Goal: Information Seeking & Learning: Learn about a topic

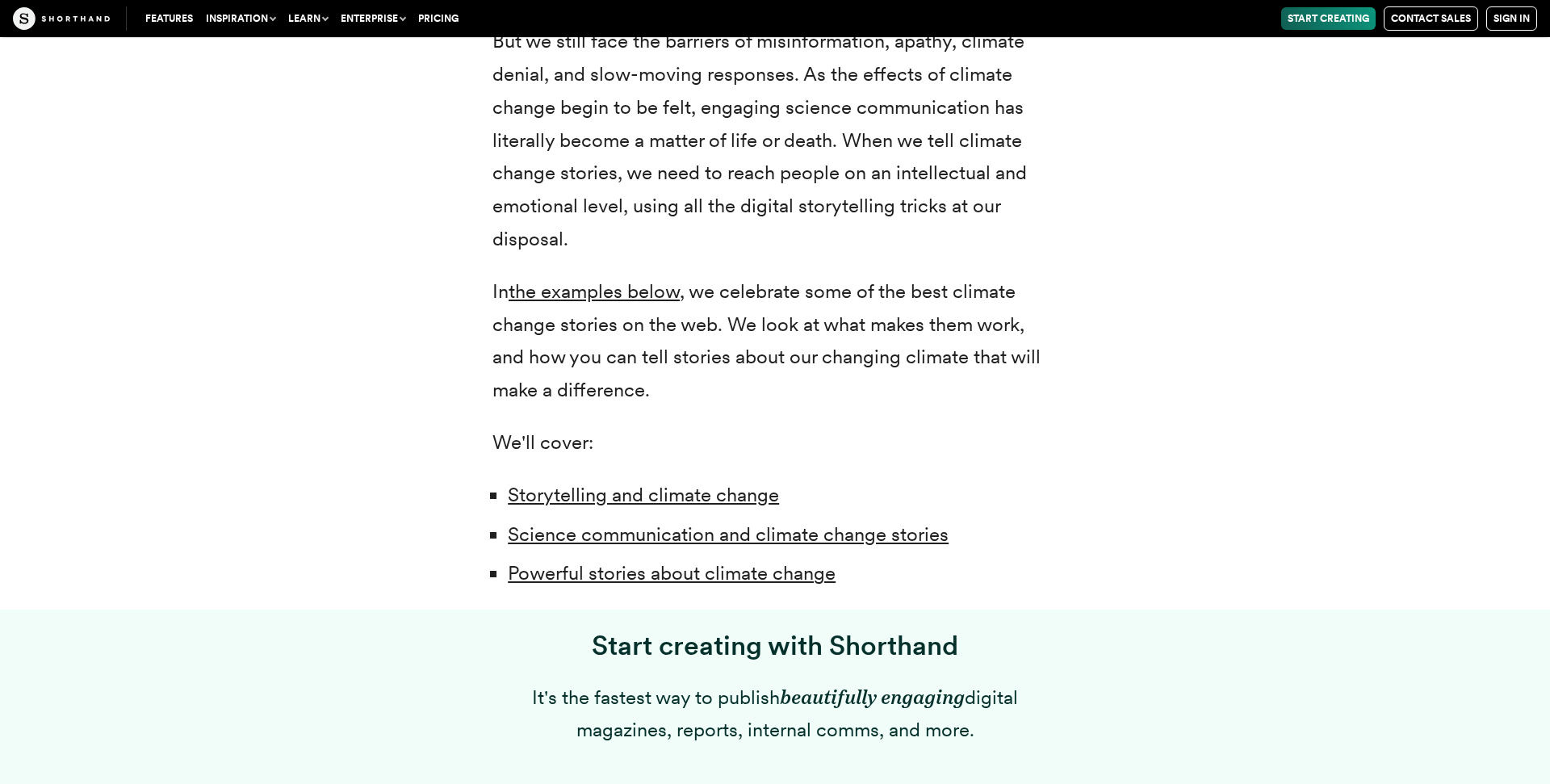
scroll to position [576, 0]
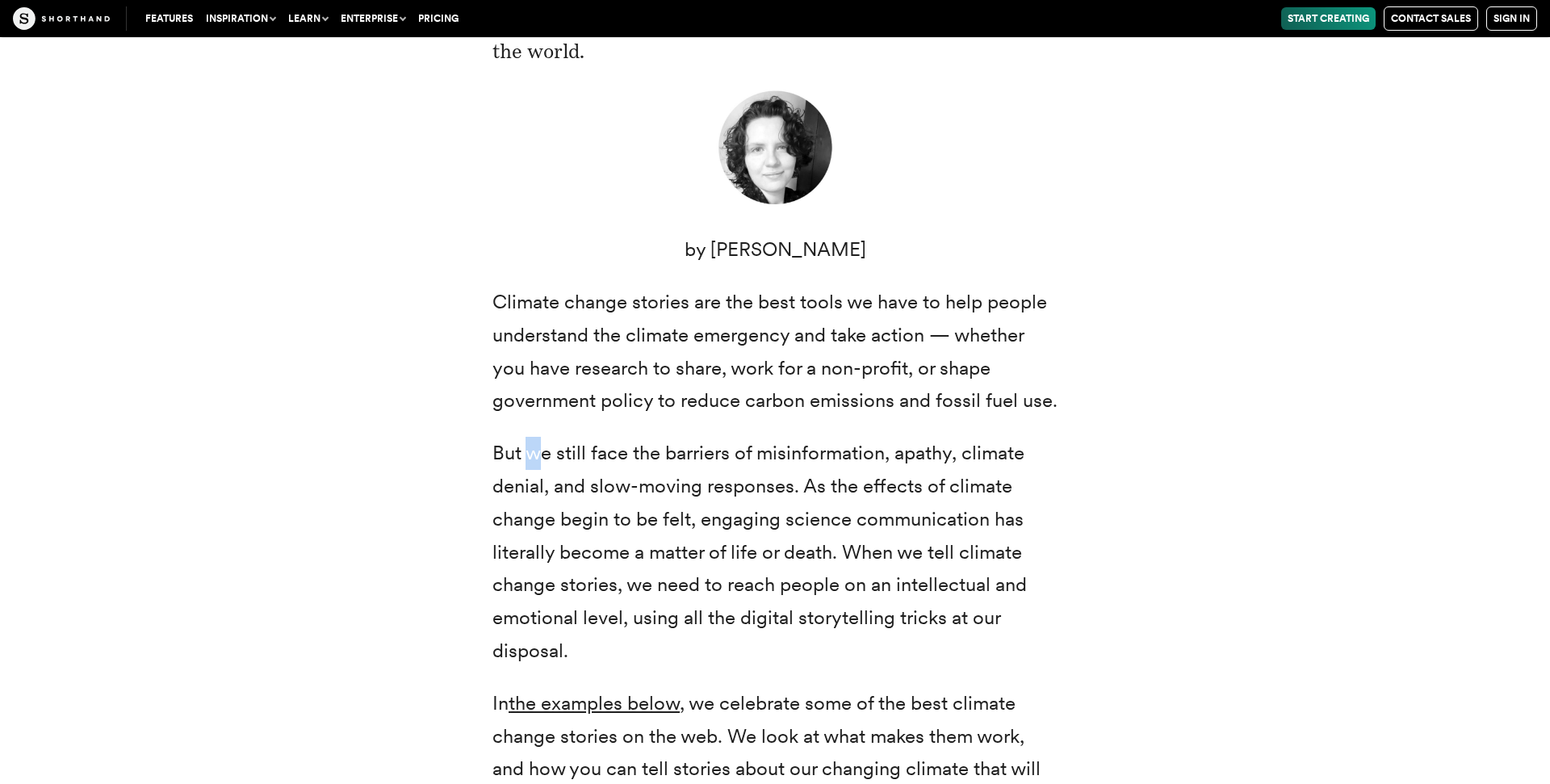
click at [536, 437] on p "But we still face the barriers of misinformation, apathy, climate denial, and s…" at bounding box center [775, 552] width 565 height 231
click at [395, 317] on div "Climate change: two small words that represent a radical transformation of our …" at bounding box center [775, 453] width 1260 height 1137
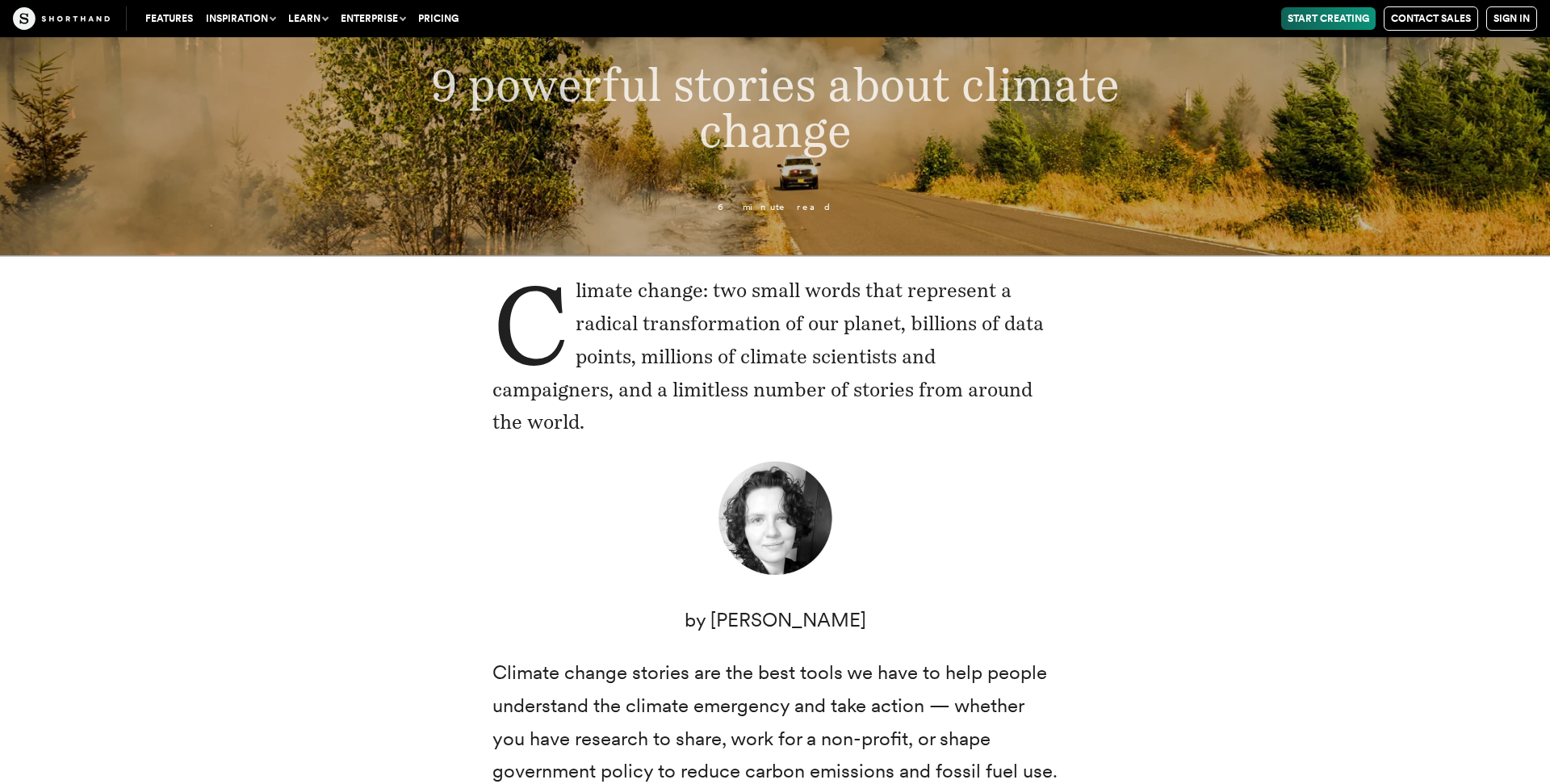
scroll to position [0, 0]
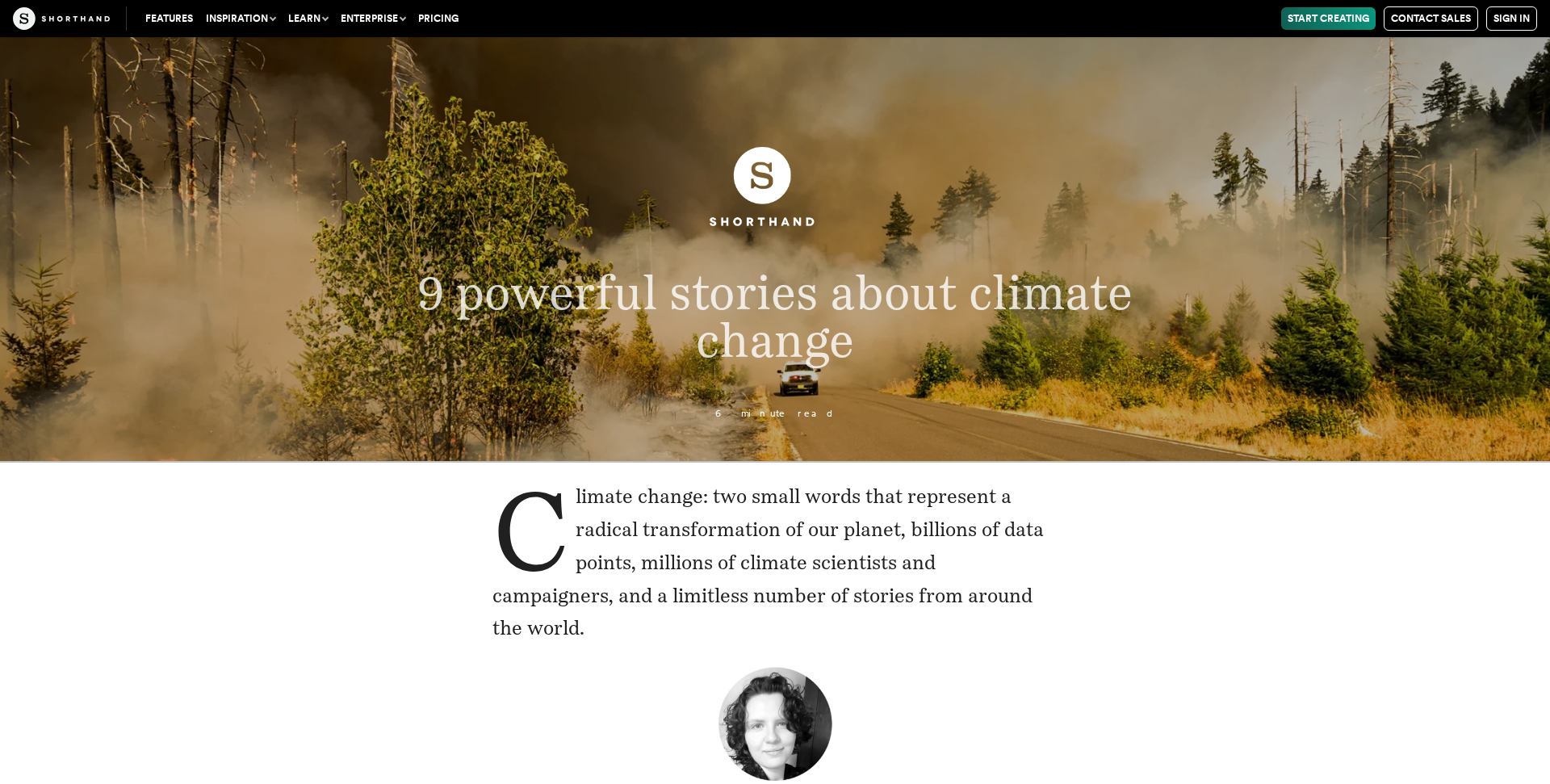
click at [313, 16] on button "Learn" at bounding box center [308, 18] width 53 height 23
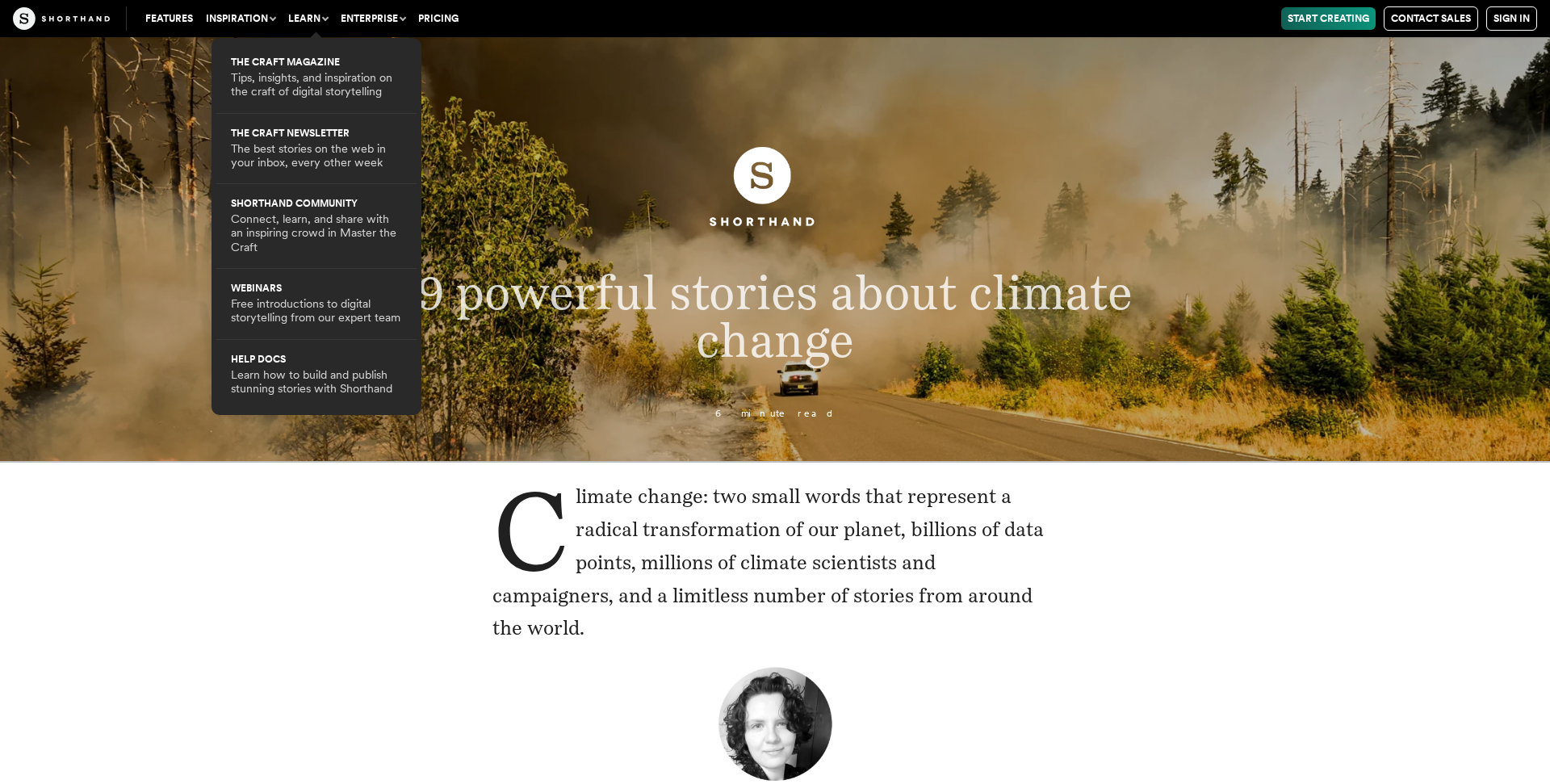
click at [359, 15] on button "Enterprise" at bounding box center [373, 18] width 77 height 23
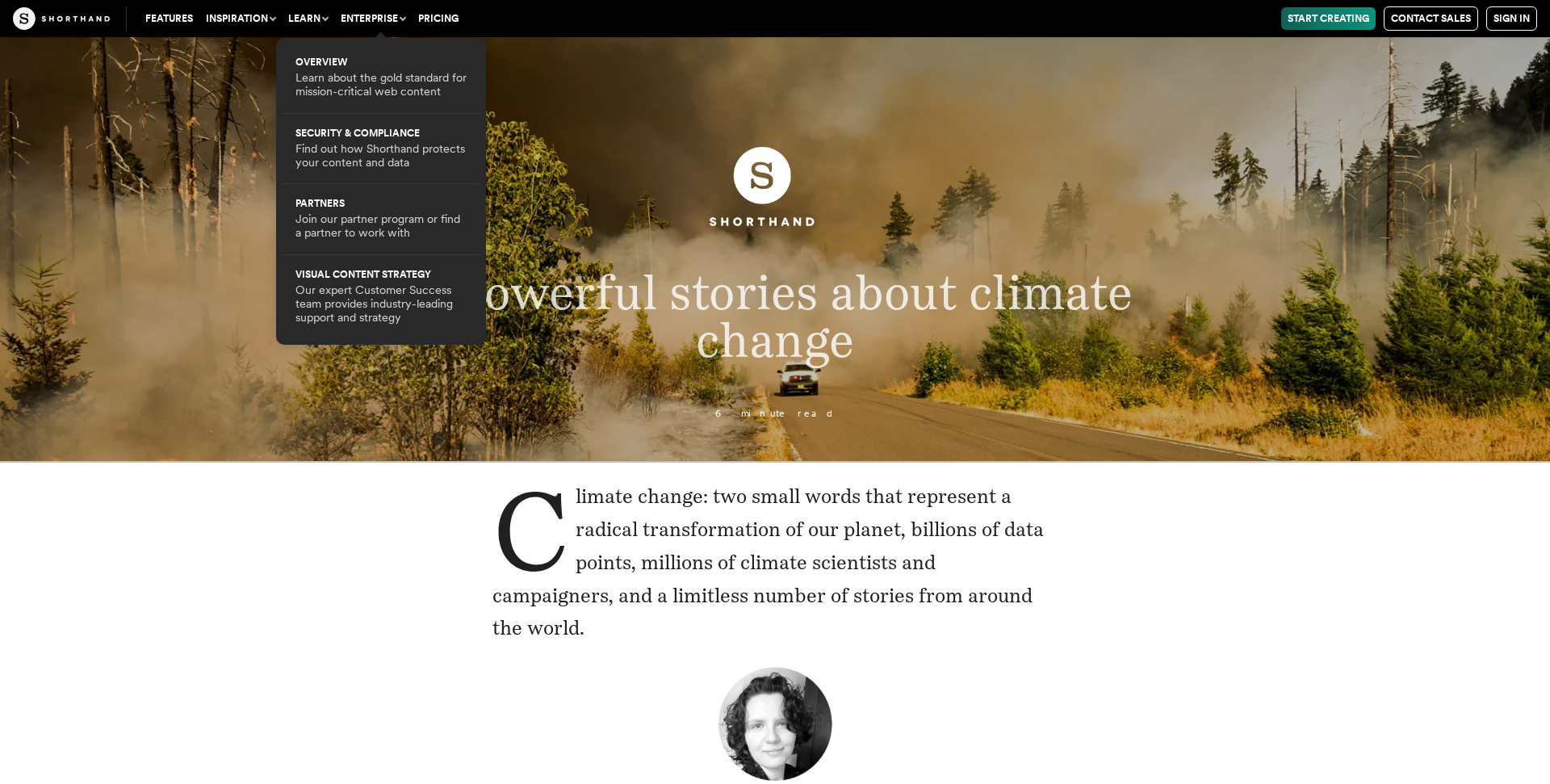
click at [437, 14] on link "Pricing" at bounding box center [438, 18] width 54 height 23
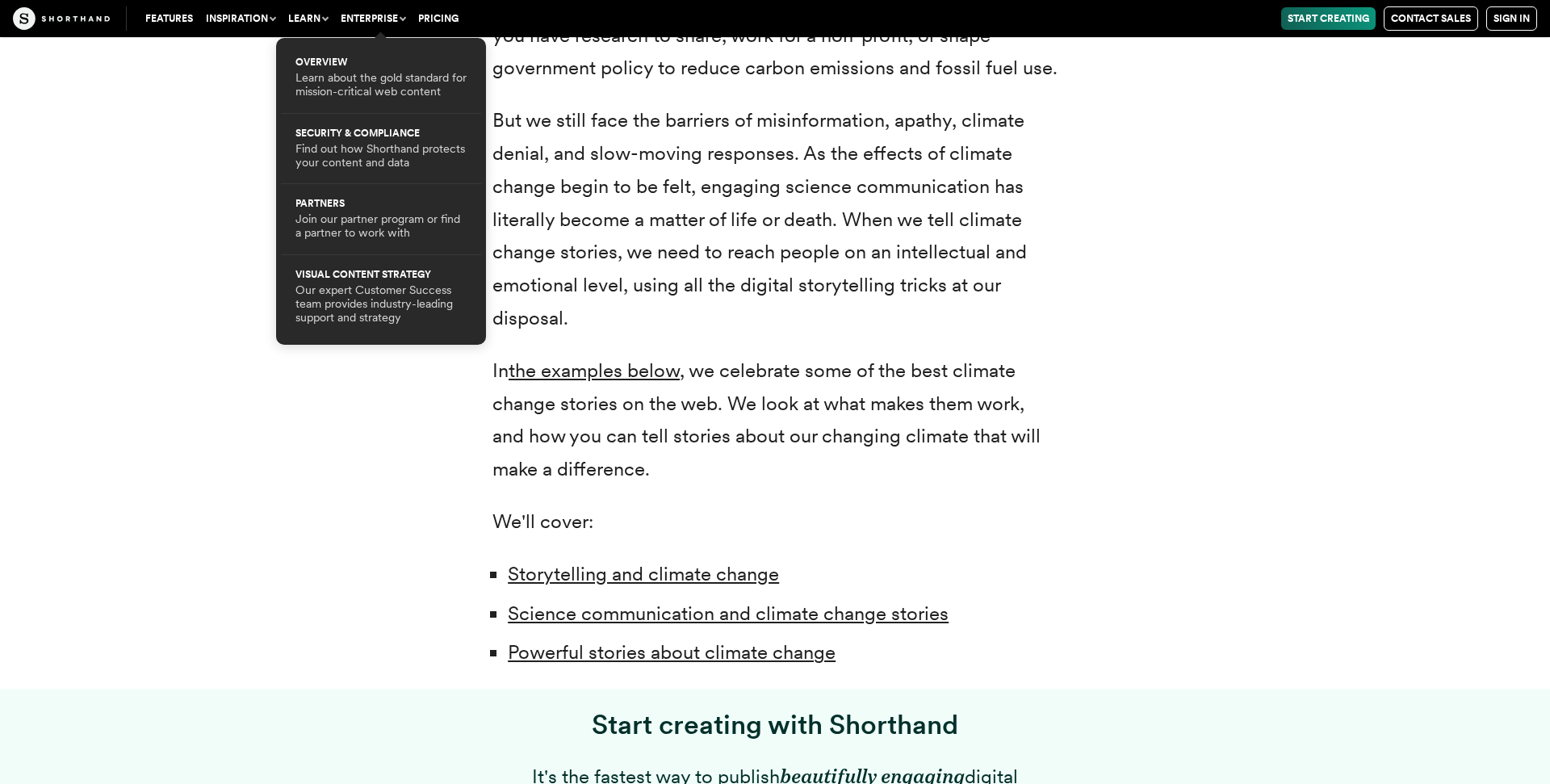
scroll to position [906, 0]
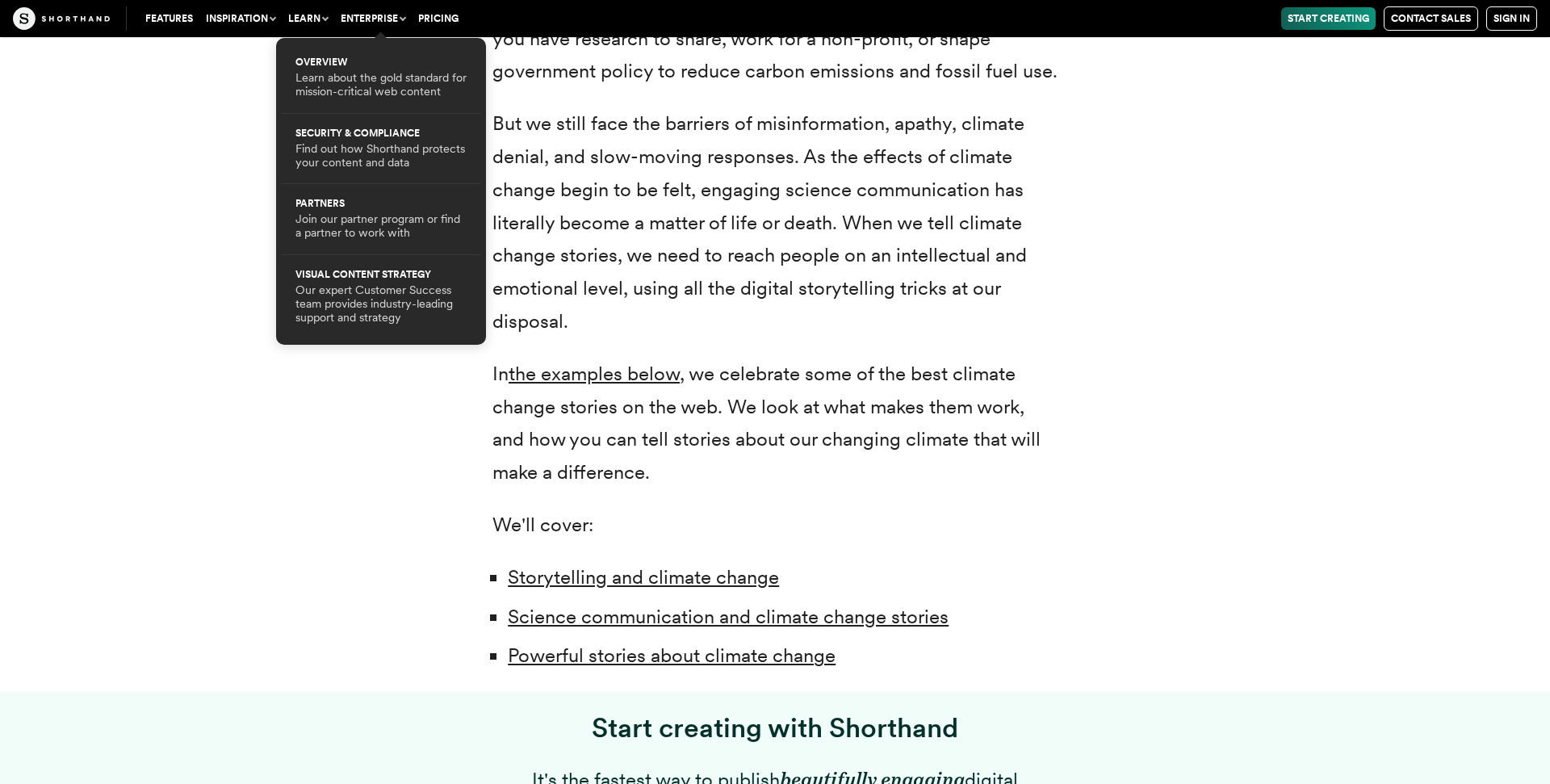
click at [160, 509] on div "Climate change: two small words that represent a radical transformation of our …" at bounding box center [775, 124] width 1260 height 1137
click at [353, 31] on div "Features Use Cases Case Studies Templates Example Stories The Craft magazine Th…" at bounding box center [775, 18] width 1550 height 37
click at [381, 43] on ul "Overview Learn about the gold standard for mission-critical web content Securit…" at bounding box center [381, 191] width 210 height 307
click at [382, 30] on nav "Features Inspiration Use Cases Shorthand is perfect for a wide range of content…" at bounding box center [832, 18] width 1411 height 25
click at [400, 20] on button "Enterprise" at bounding box center [373, 18] width 77 height 23
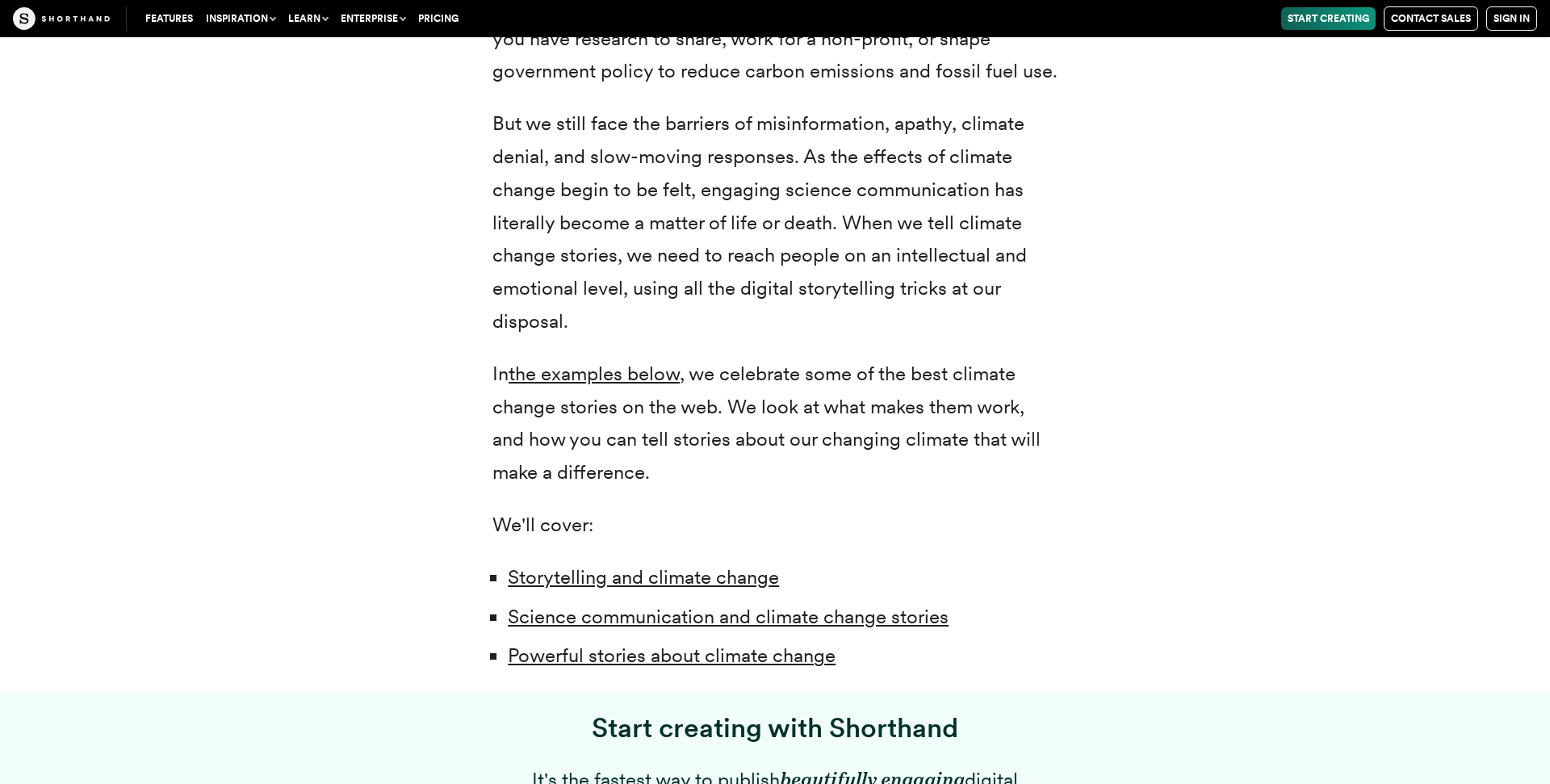
click at [181, 18] on link "Features" at bounding box center [168, 18] width 61 height 23
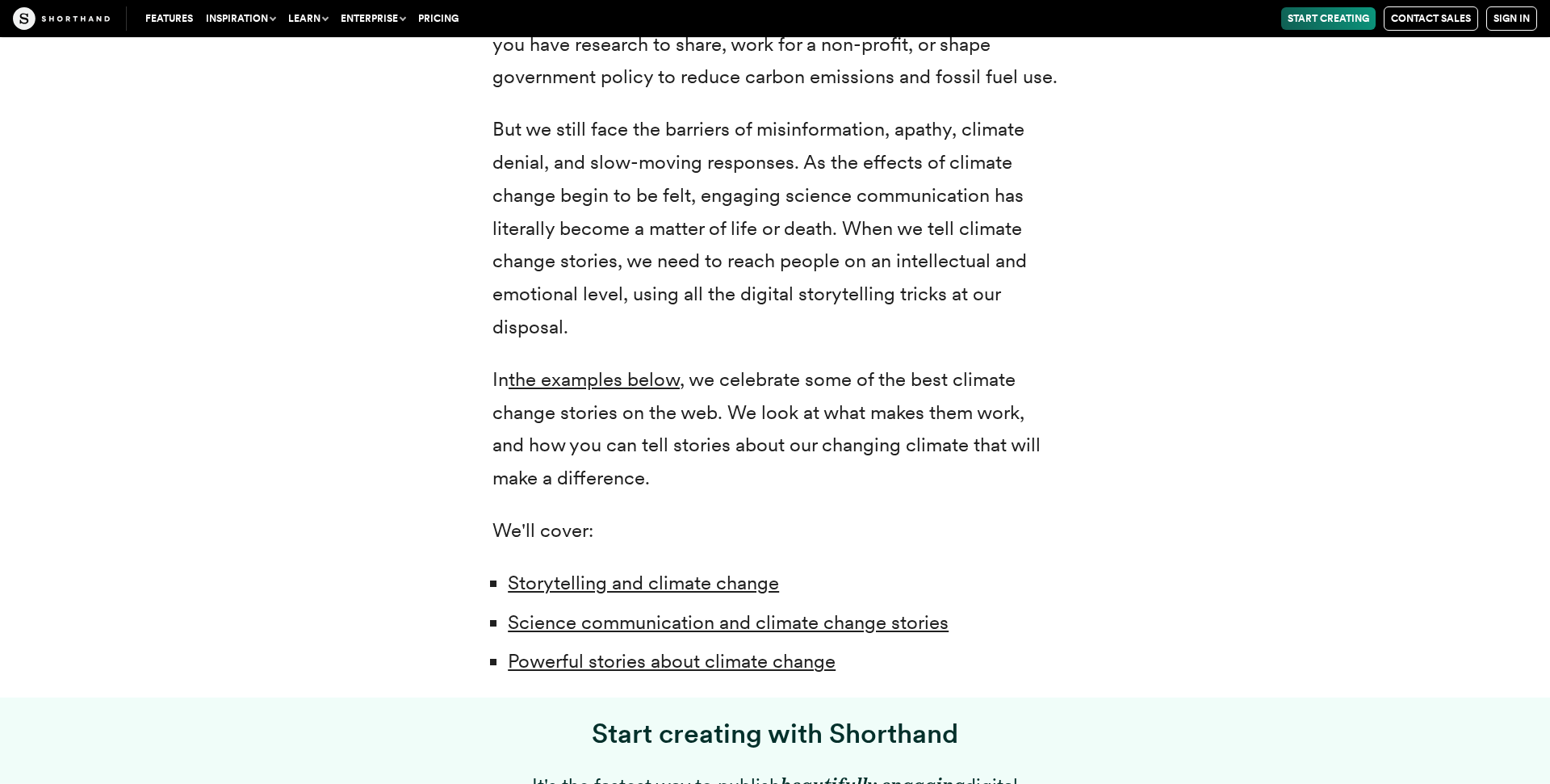
scroll to position [1070, 0]
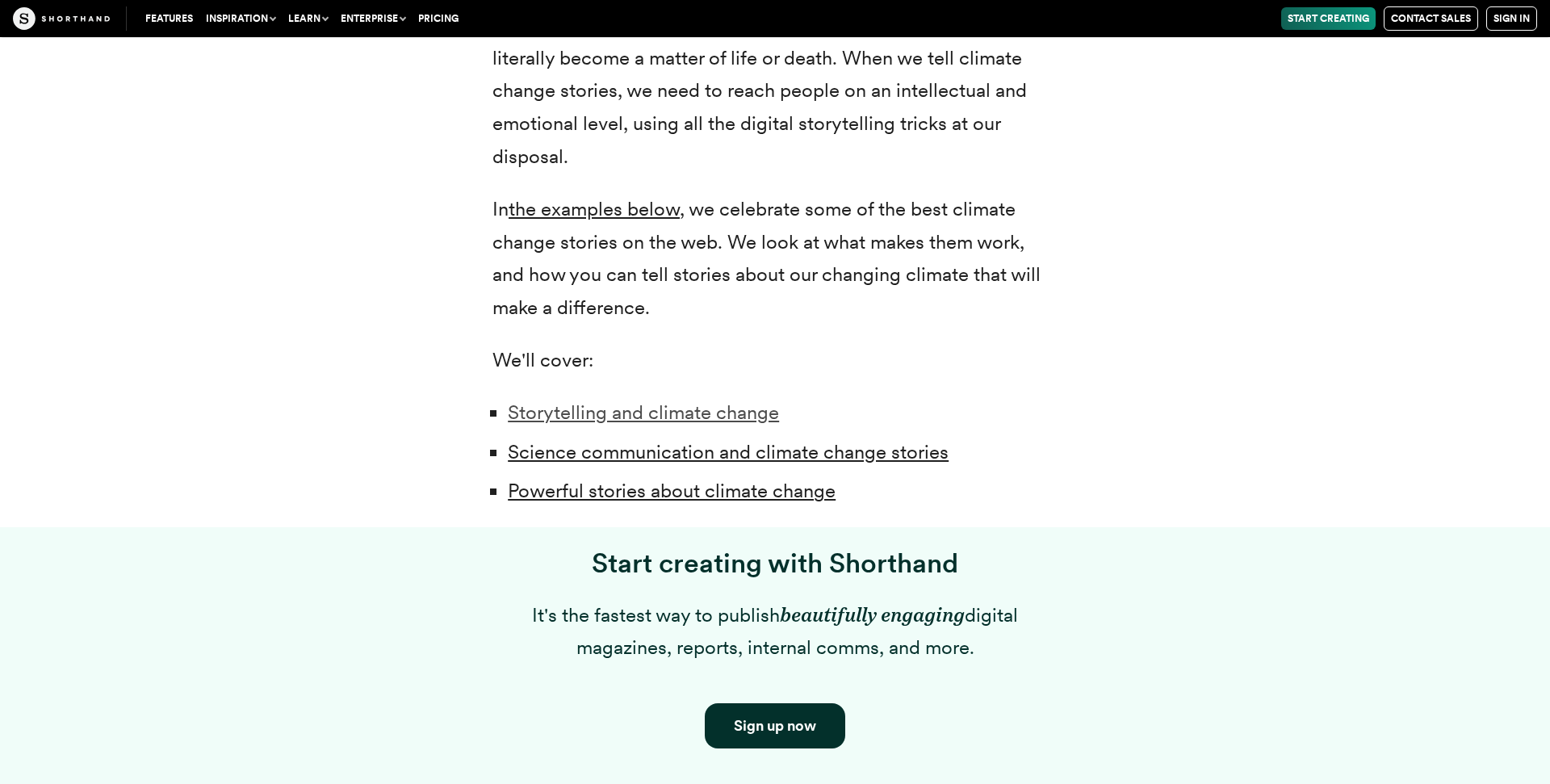
click at [665, 400] on link "Storytelling and climate change" at bounding box center [643, 411] width 271 height 24
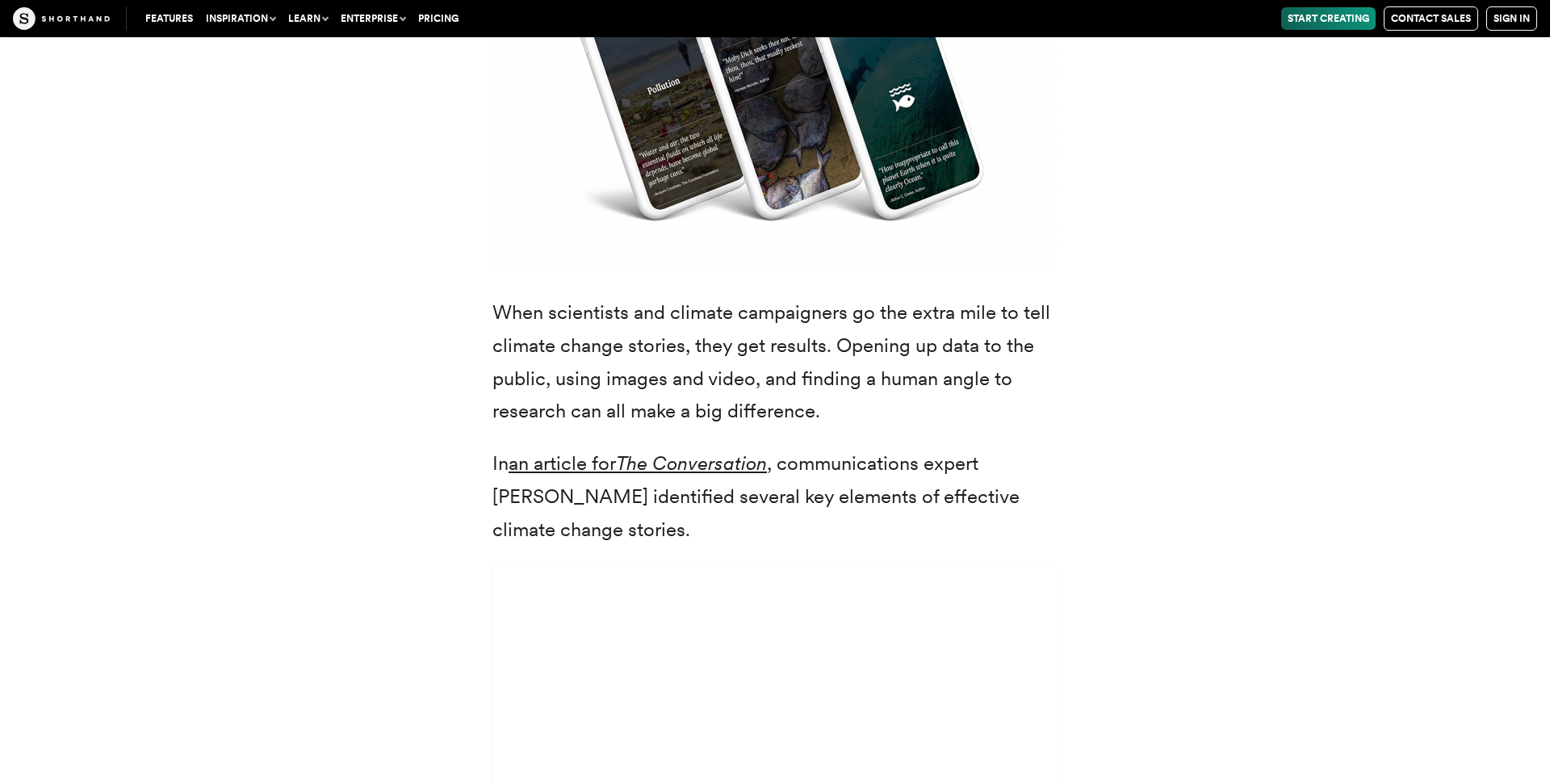
scroll to position [4719, 0]
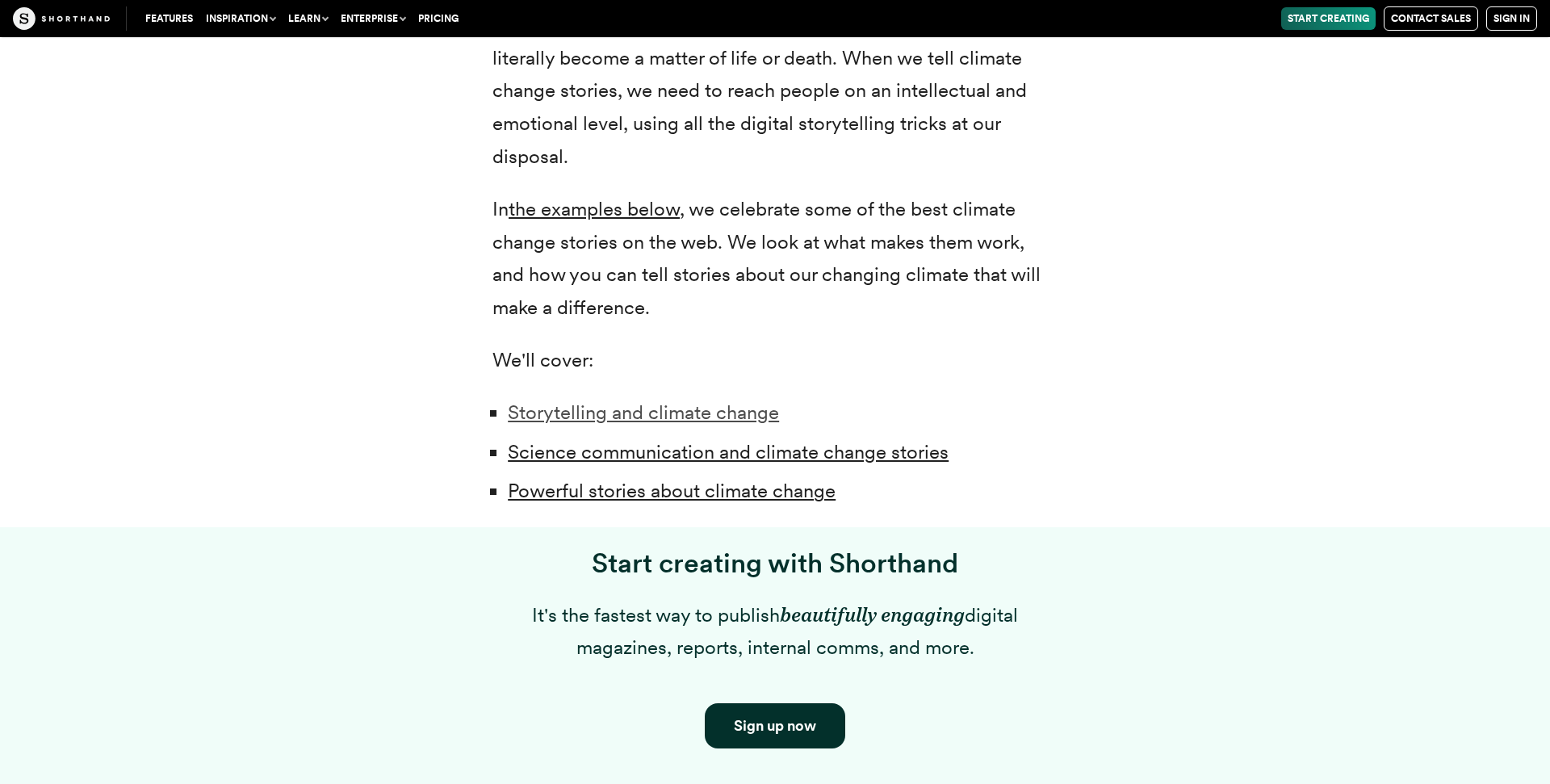
scroll to position [1152, 0]
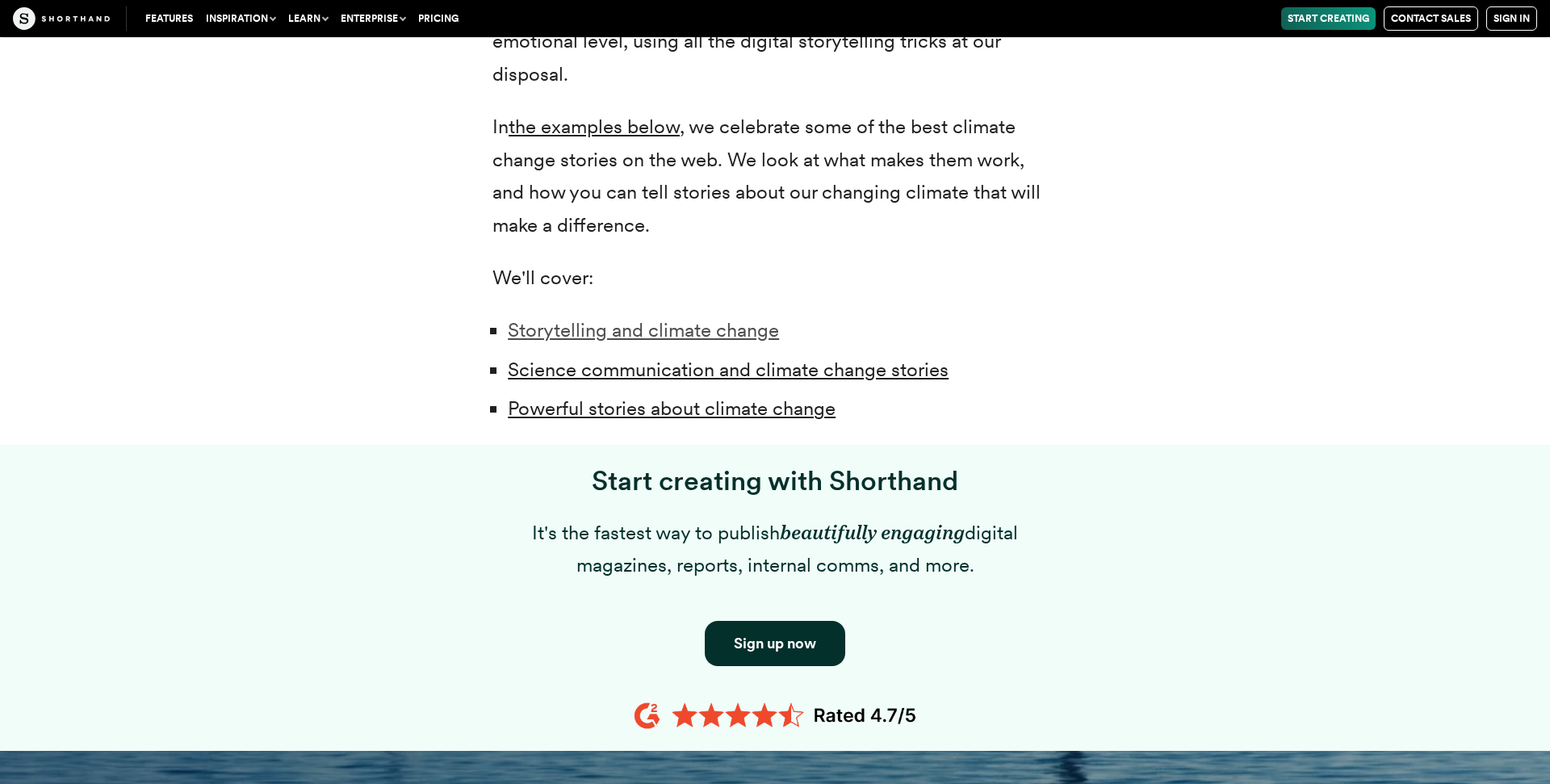
click at [715, 318] on link "Storytelling and climate change" at bounding box center [643, 330] width 271 height 24
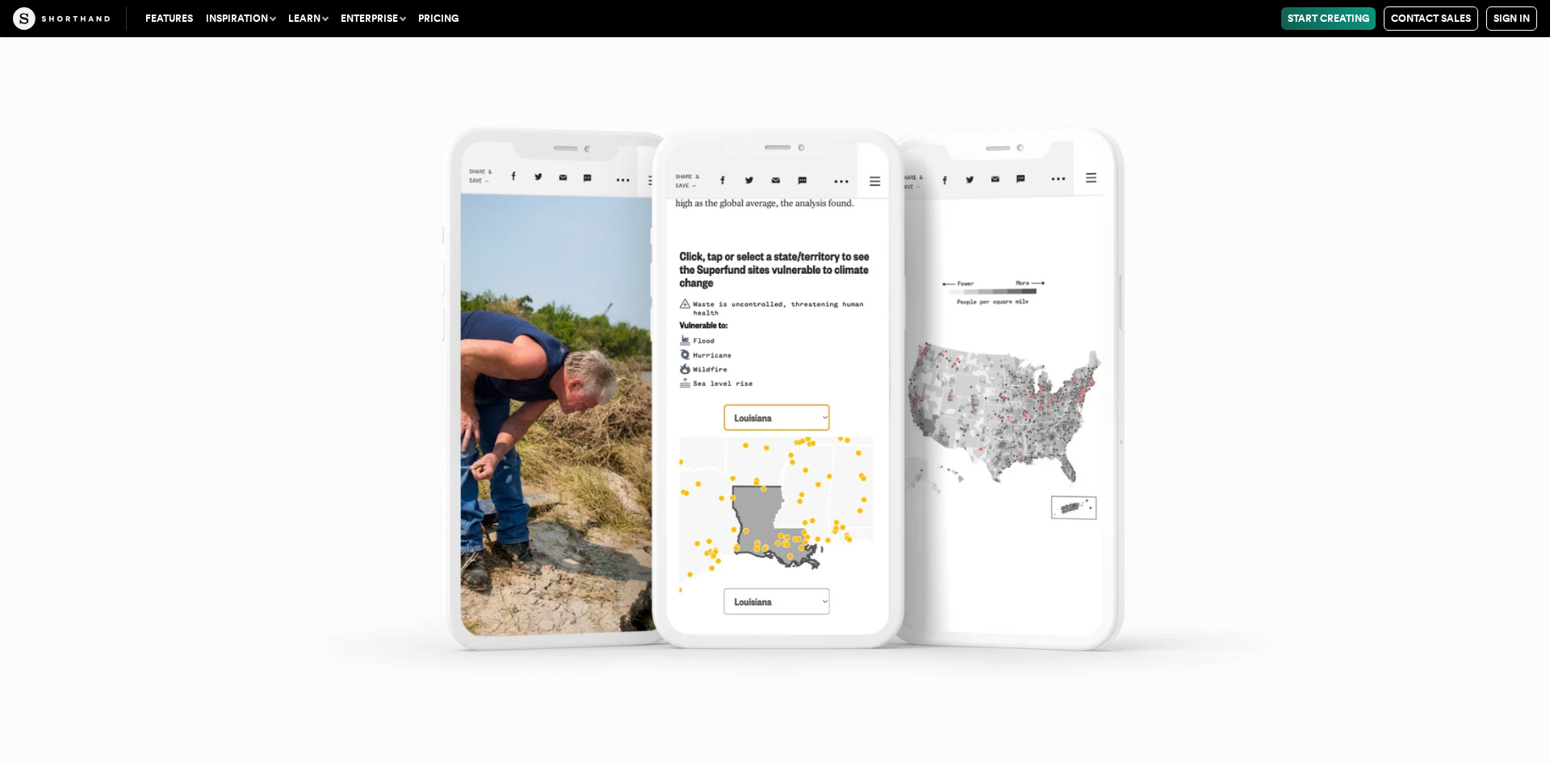
scroll to position [14679, 0]
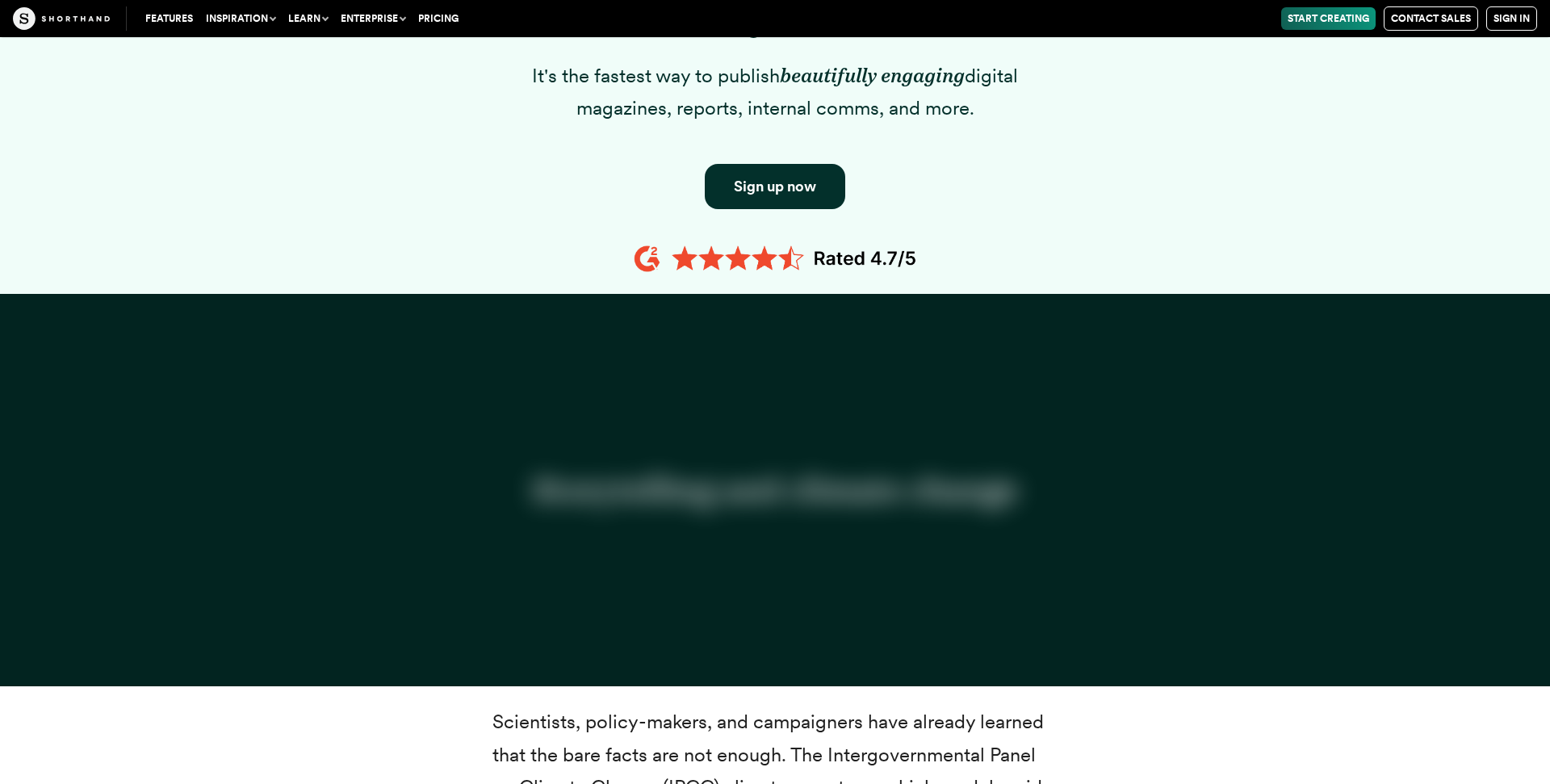
scroll to position [1152, 0]
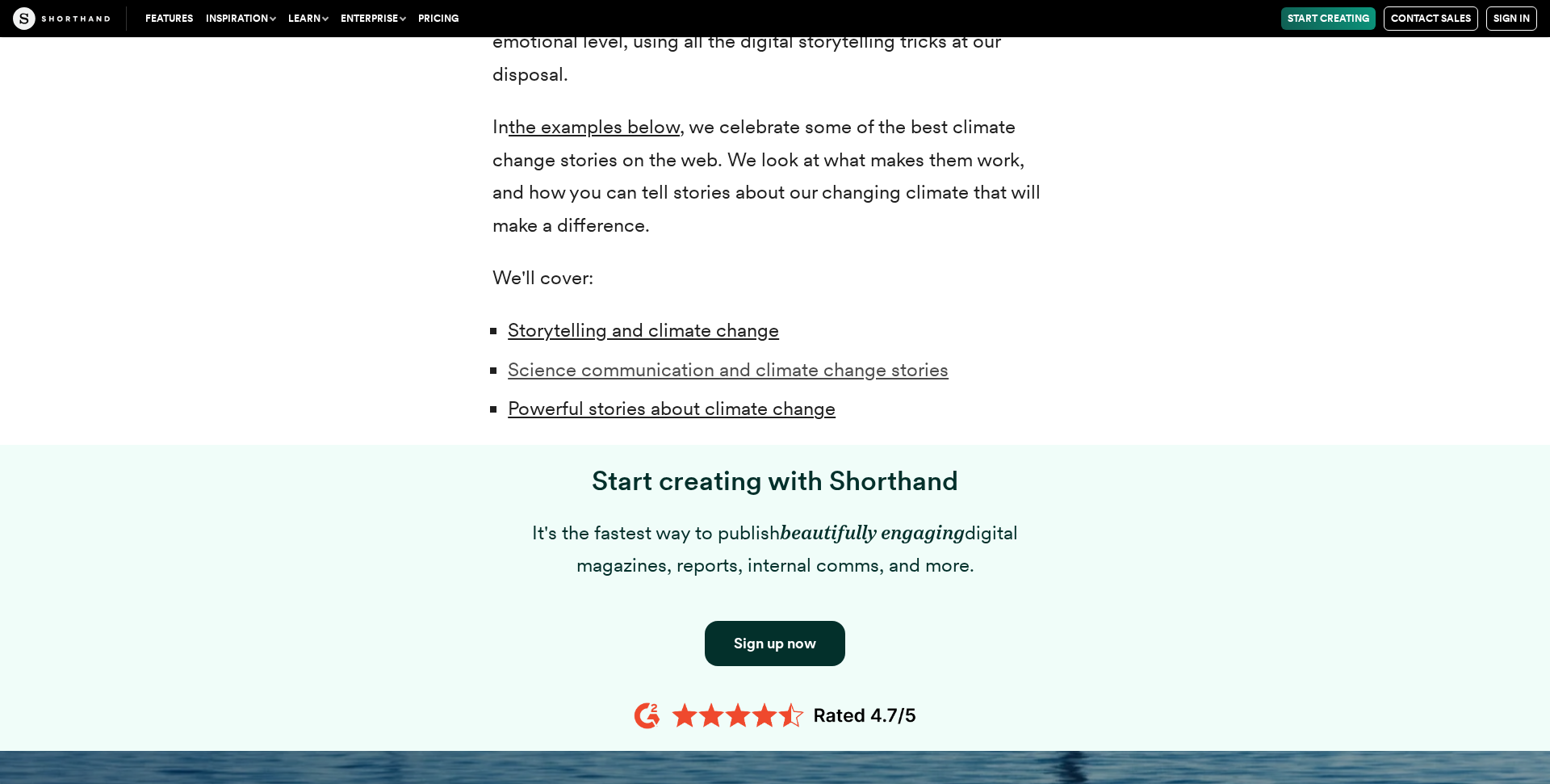
click at [669, 358] on link "Science communication and climate change stories" at bounding box center [728, 369] width 440 height 24
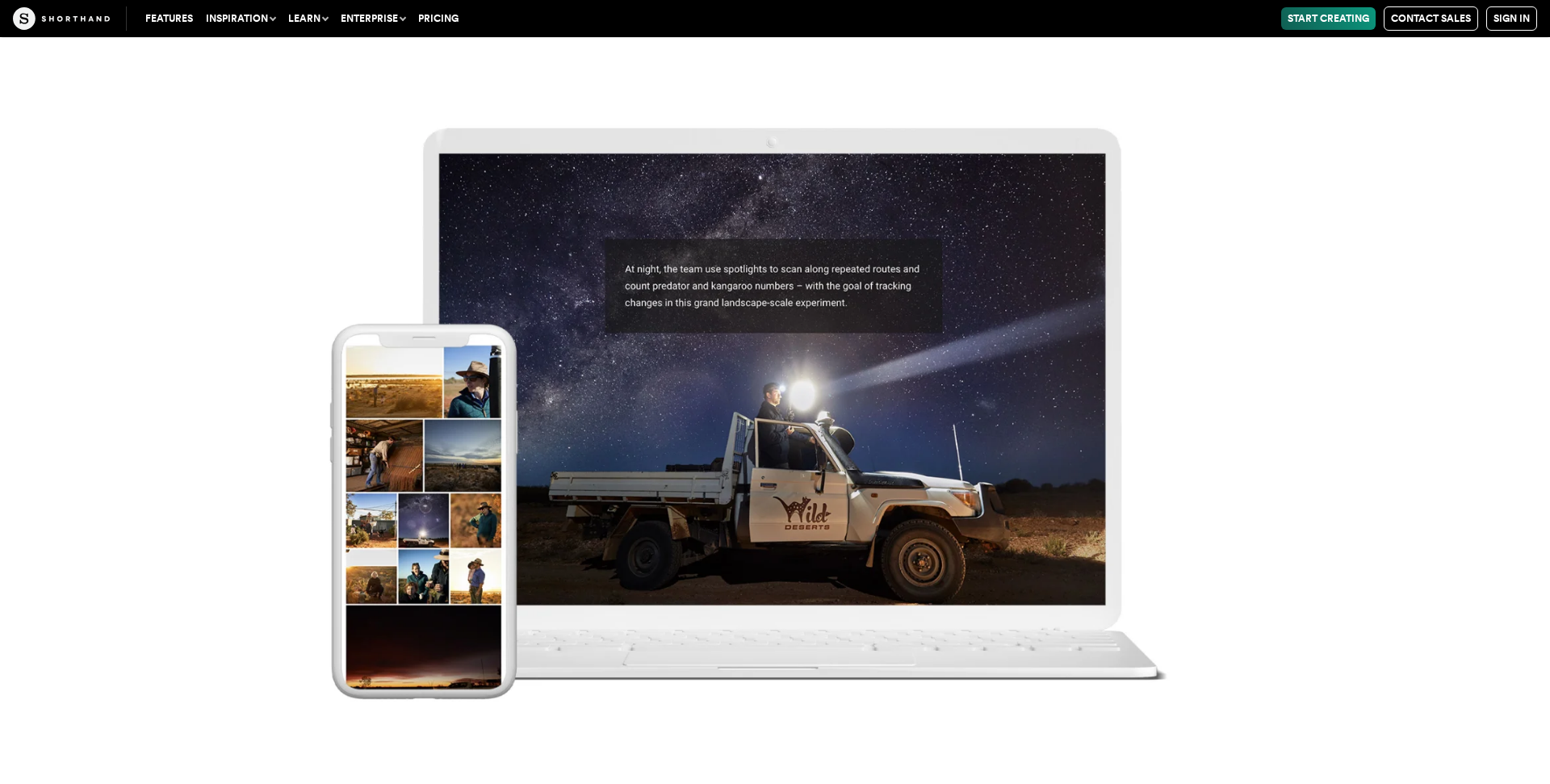
scroll to position [17053, 0]
